Goal: Transaction & Acquisition: Book appointment/travel/reservation

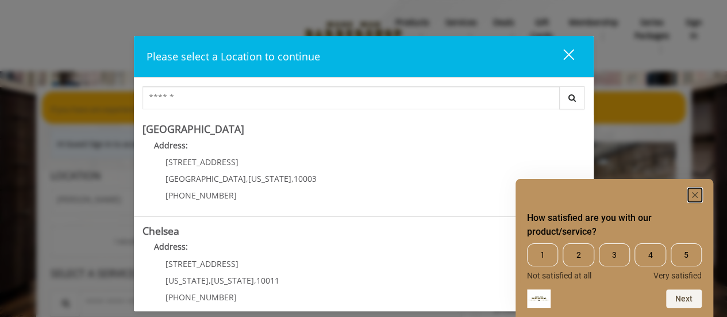
drag, startPoint x: 692, startPoint y: 195, endPoint x: 686, endPoint y: 193, distance: 6.5
click at [692, 195] on rect "Hide survey" at bounding box center [695, 195] width 14 height 14
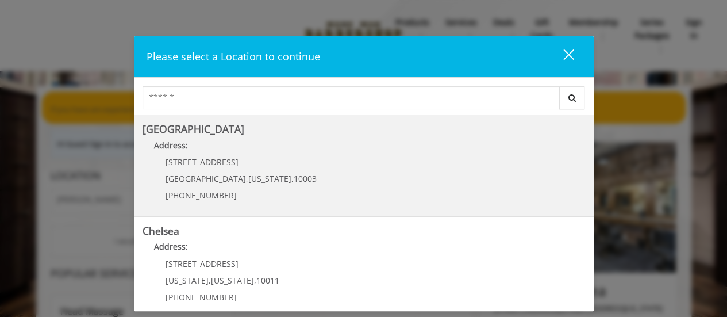
click at [280, 153] on Village "Address:" at bounding box center [363, 148] width 442 height 18
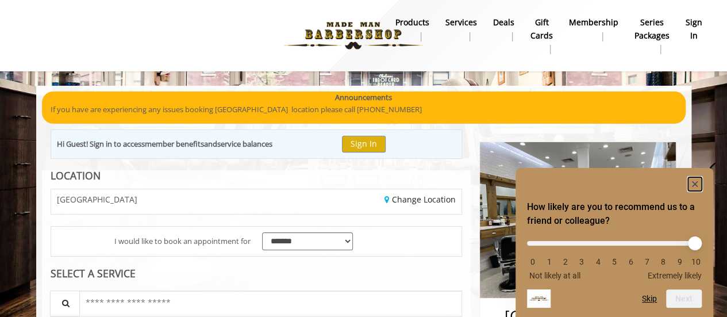
click at [690, 177] on rect "Hide survey" at bounding box center [695, 184] width 14 height 14
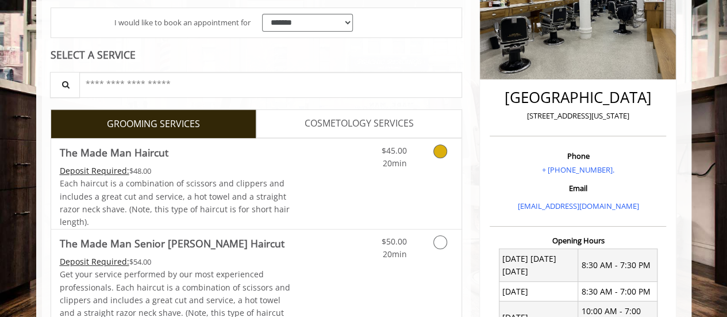
scroll to position [230, 0]
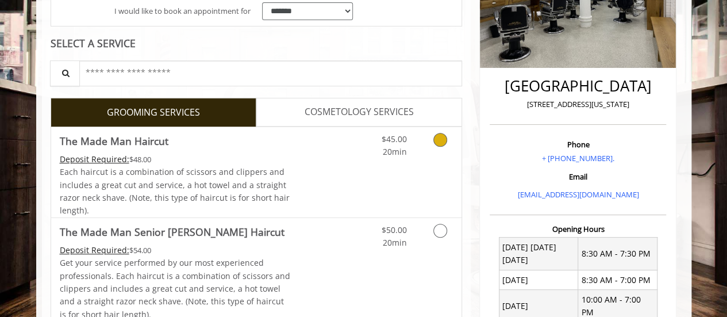
click at [256, 182] on span "Each haircut is a combination of scissors and clippers and includes a great cut…" at bounding box center [175, 190] width 230 height 49
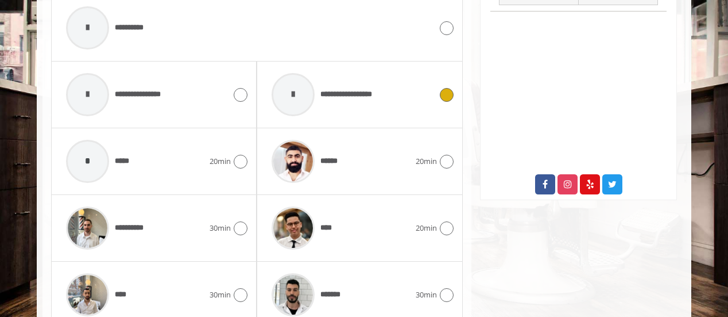
scroll to position [551, 0]
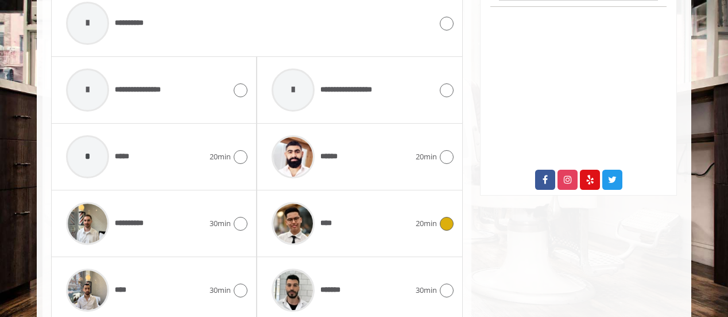
click at [365, 227] on div "****" at bounding box center [340, 223] width 149 height 55
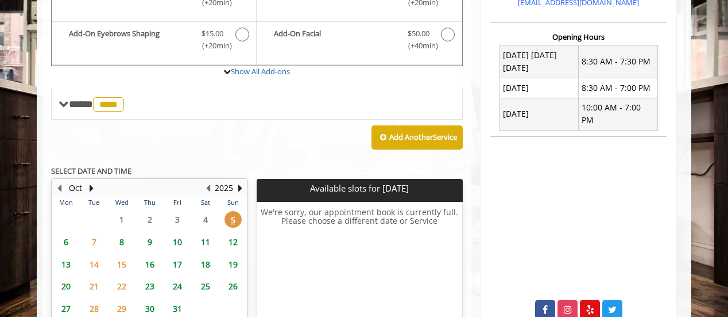
scroll to position [494, 0]
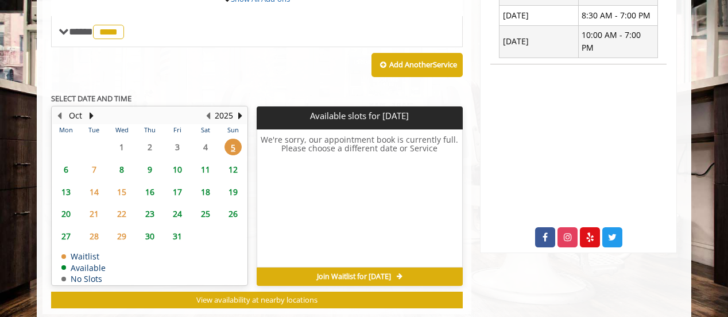
click at [98, 169] on span "7" at bounding box center [94, 169] width 17 height 17
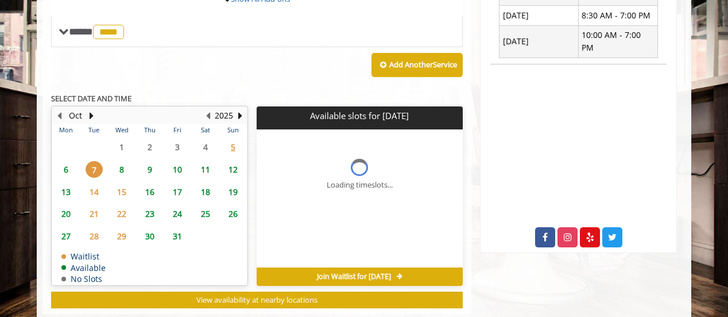
scroll to position [516, 0]
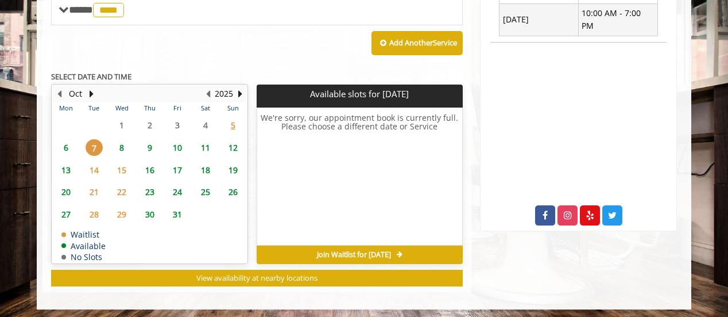
click at [126, 144] on span "8" at bounding box center [121, 147] width 17 height 17
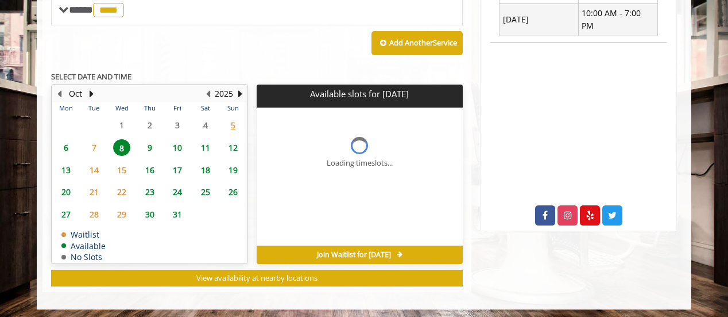
scroll to position [533, 0]
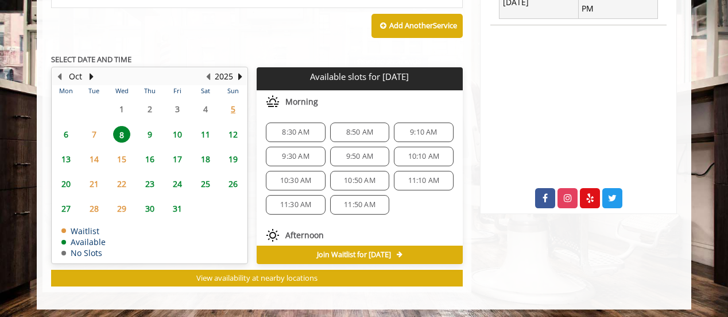
click at [211, 133] on span "11" at bounding box center [205, 134] width 17 height 17
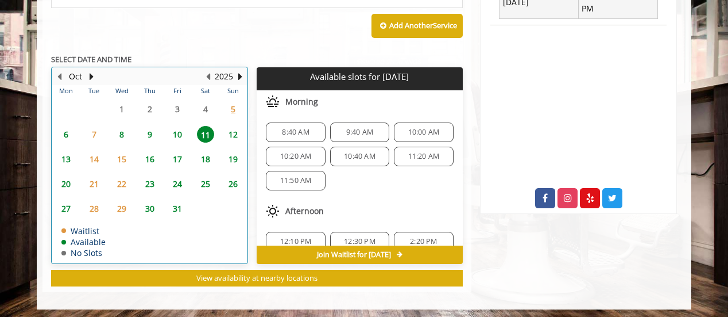
click at [187, 133] on div "10" at bounding box center [177, 134] width 23 height 17
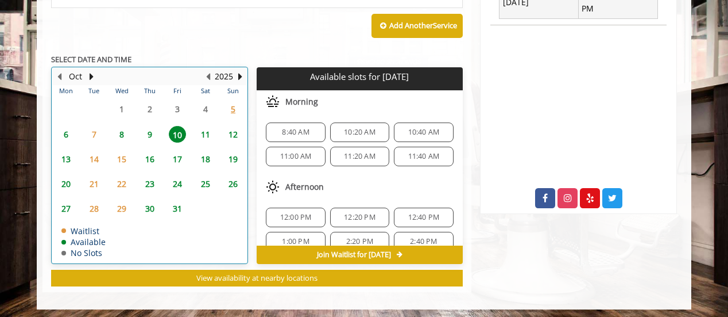
click at [196, 134] on div "11" at bounding box center [205, 134] width 23 height 17
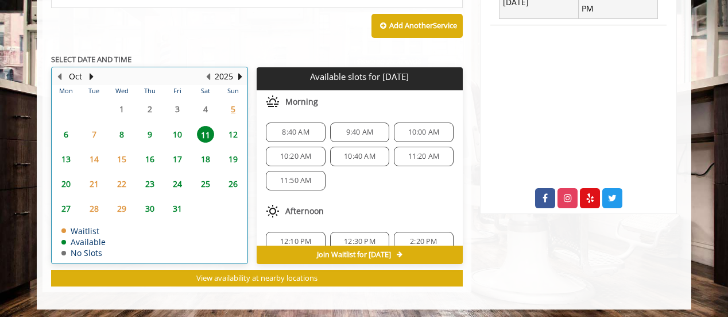
click at [242, 132] on div "12" at bounding box center [234, 134] width 24 height 17
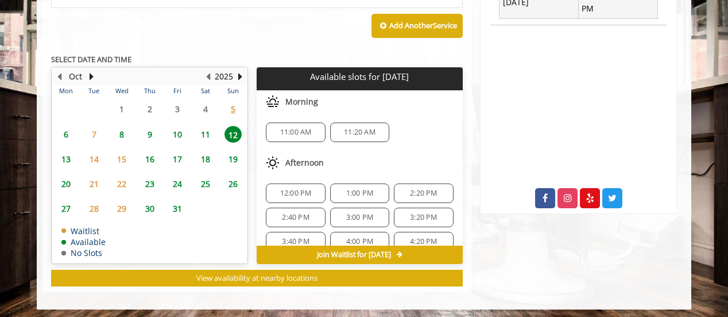
click at [210, 129] on span "11" at bounding box center [205, 134] width 17 height 17
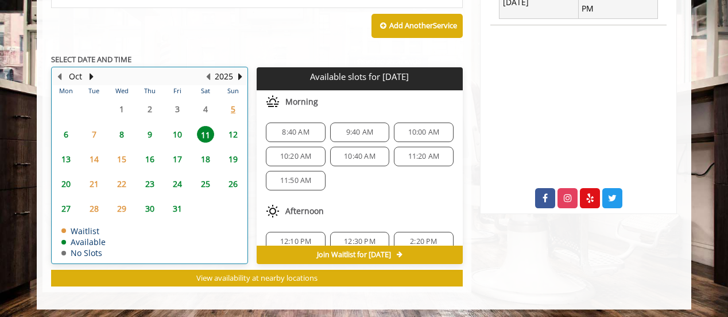
click at [223, 127] on div "12" at bounding box center [234, 134] width 24 height 17
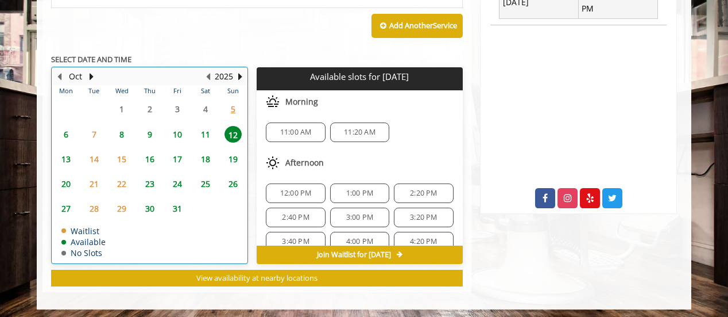
click at [209, 139] on td "11" at bounding box center [205, 133] width 28 height 25
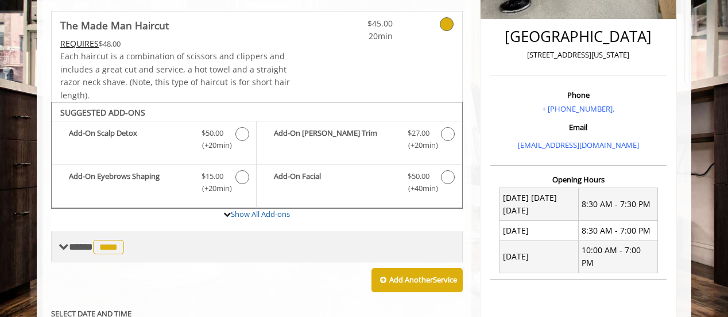
scroll to position [402, 0]
